Goal: Transaction & Acquisition: Download file/media

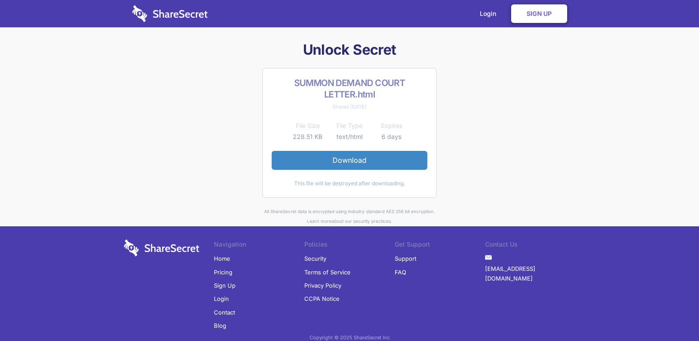
click at [352, 161] on link "Download" at bounding box center [350, 160] width 156 height 19
click at [360, 163] on link "Download" at bounding box center [350, 160] width 156 height 19
